Goal: Navigation & Orientation: Find specific page/section

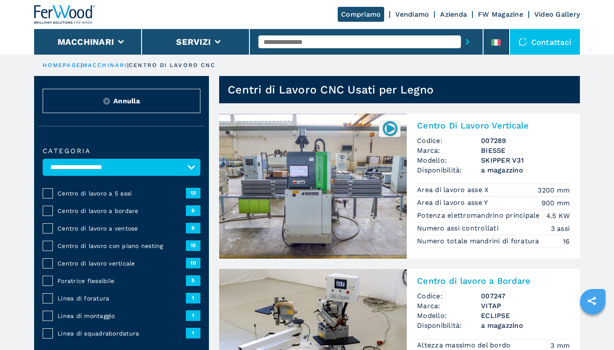
select select "**********"
drag, startPoint x: 47, startPoint y: 9, endPoint x: 45, endPoint y: 0, distance: 8.8
click at [47, 8] on img at bounding box center [64, 14] width 61 height 19
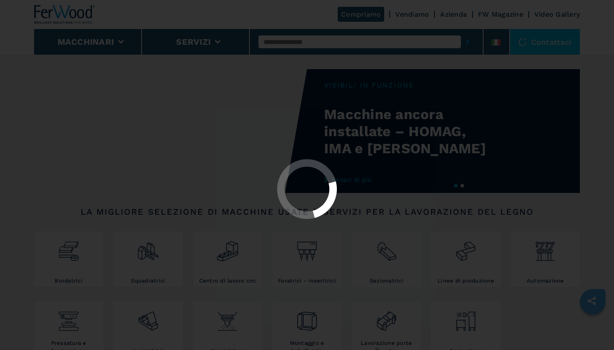
select select "**********"
